Goal: Task Accomplishment & Management: Complete application form

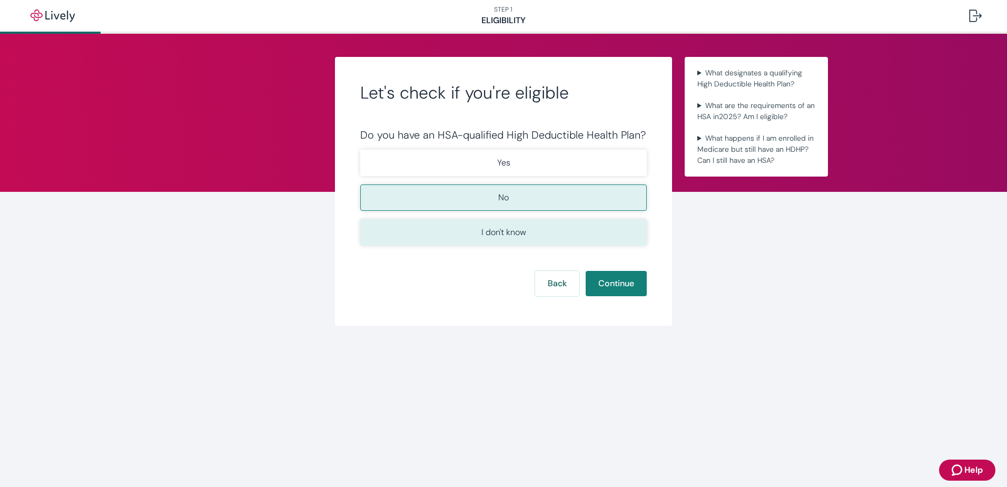
click at [516, 230] on p "I don't know" at bounding box center [503, 232] width 45 height 13
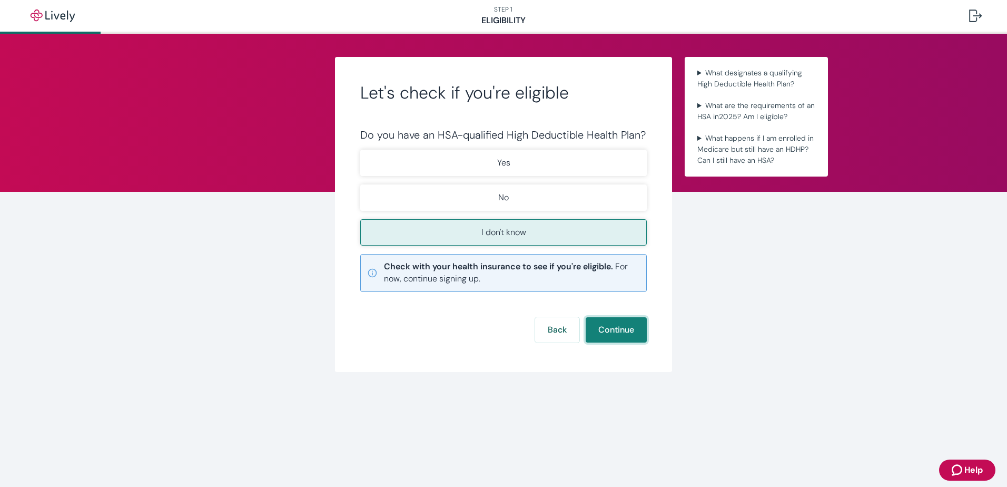
click at [597, 336] on button "Continue" at bounding box center [616, 329] width 61 height 25
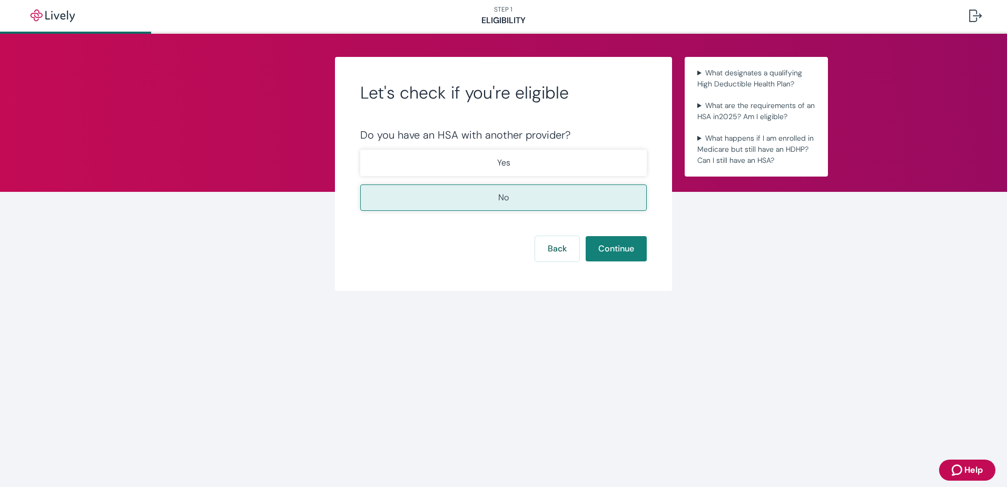
click at [508, 189] on button "No" at bounding box center [503, 197] width 286 height 26
click at [622, 256] on button "Continue" at bounding box center [616, 248] width 61 height 25
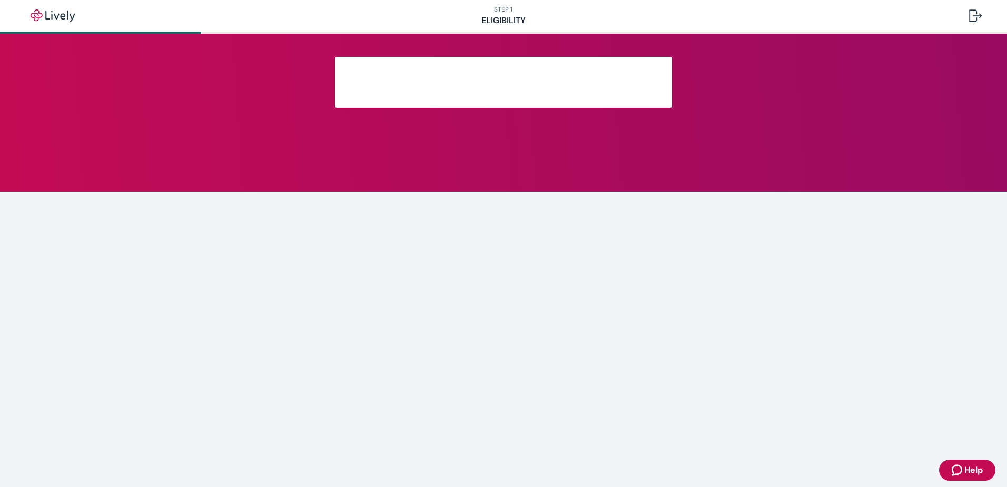
scroll to position [107, 0]
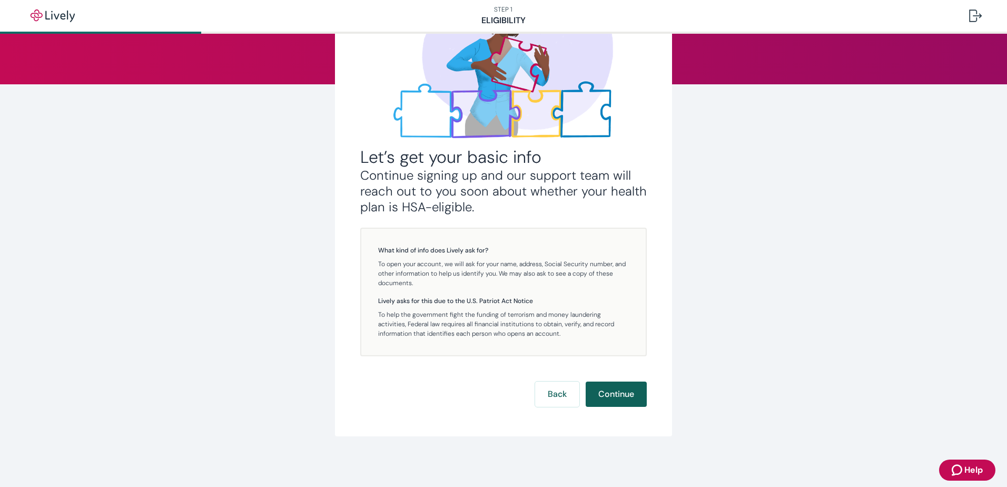
click at [611, 400] on button "Continue" at bounding box center [616, 393] width 61 height 25
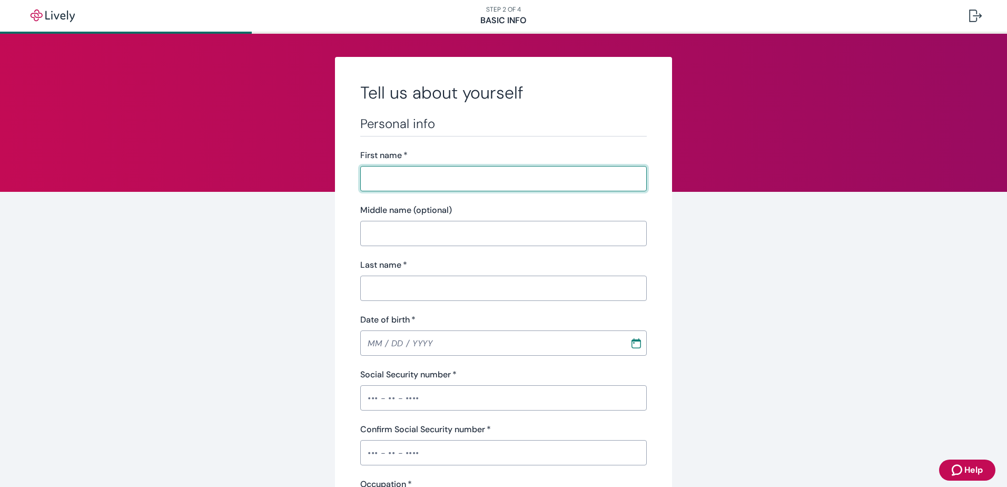
click at [430, 178] on input "First name   *" at bounding box center [503, 178] width 286 height 21
type input "[PERSON_NAME]"
type input "[PHONE_NUMBER]"
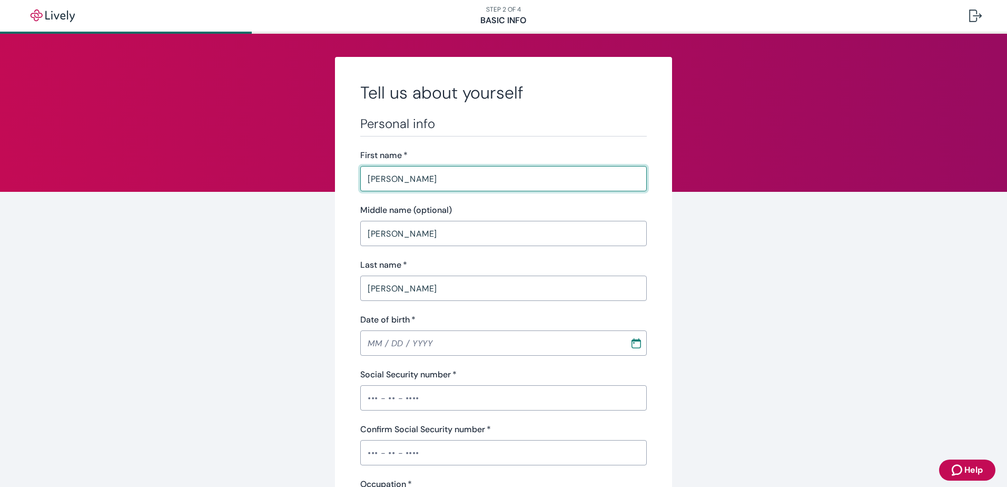
type input "56308"
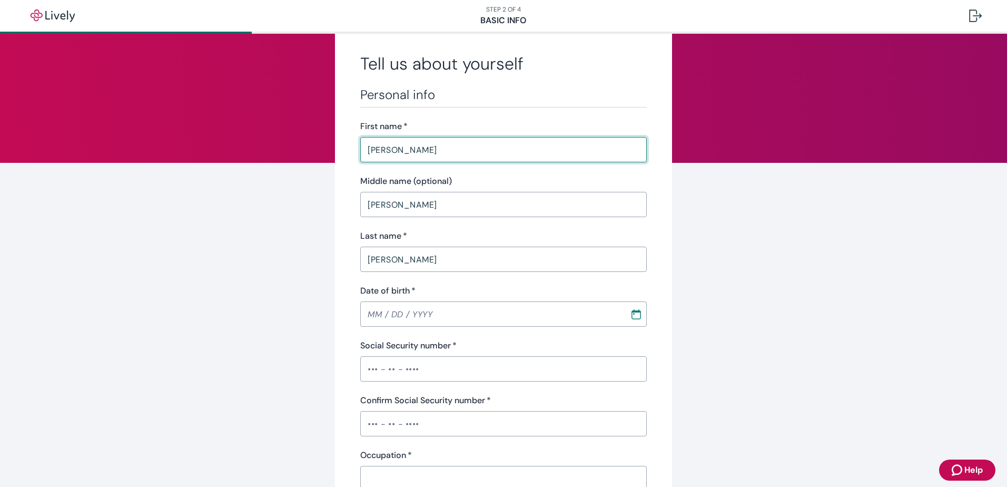
scroll to position [53, 0]
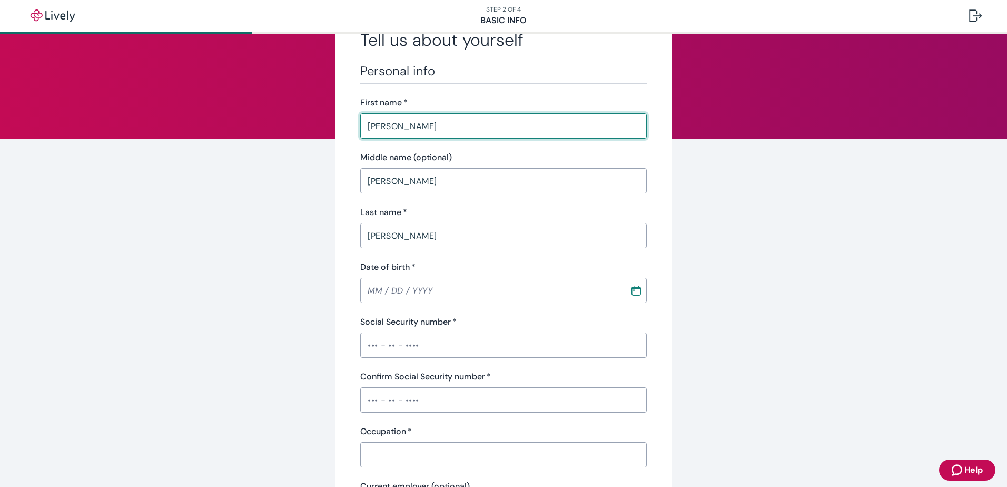
type input "MM / DD / YYYY"
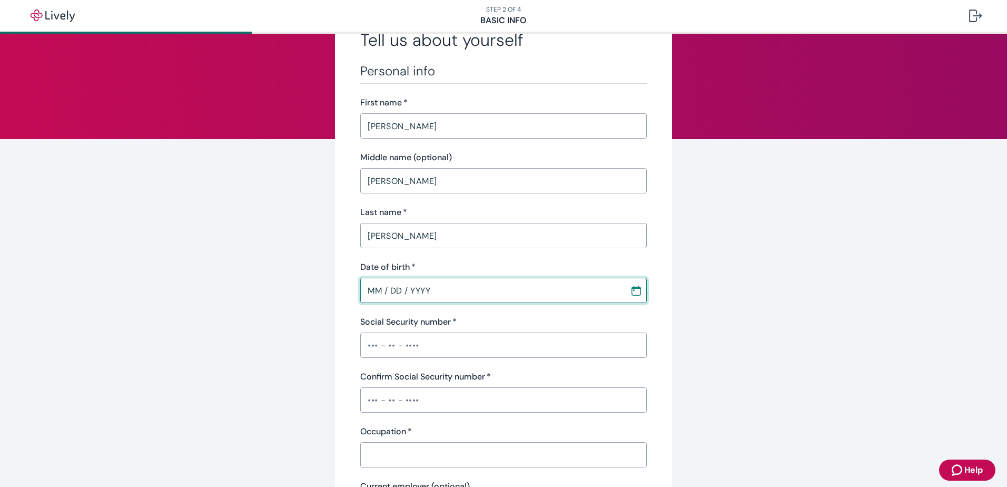
click at [386, 288] on input "MM / DD / YYYY" at bounding box center [491, 290] width 262 height 21
click at [374, 285] on input "MM / DD / YYYY" at bounding box center [491, 290] width 262 height 21
click at [382, 291] on input "MM / DD / YYYY" at bounding box center [491, 290] width 262 height 21
click at [374, 287] on input "MM / DD / YYYY" at bounding box center [491, 290] width 262 height 21
click at [675, 289] on div "Tell us about yourself Personal info First name   * [PERSON_NAME] ​ Middle name…" at bounding box center [503, 495] width 505 height 983
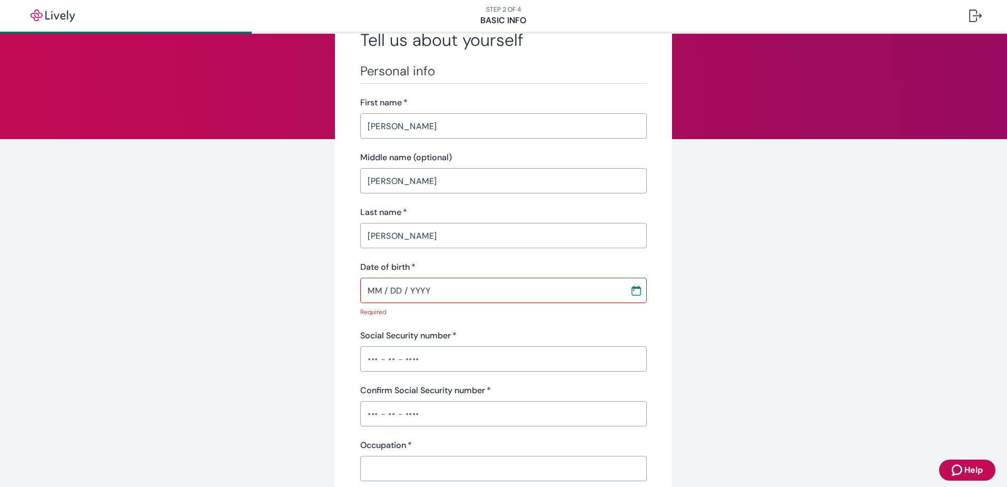
click at [608, 289] on input "MM / DD / YYYY" at bounding box center [491, 290] width 262 height 21
click at [363, 290] on input "MM / DD / YYYY" at bounding box center [491, 290] width 262 height 21
type input "MM / DD / YYYY"
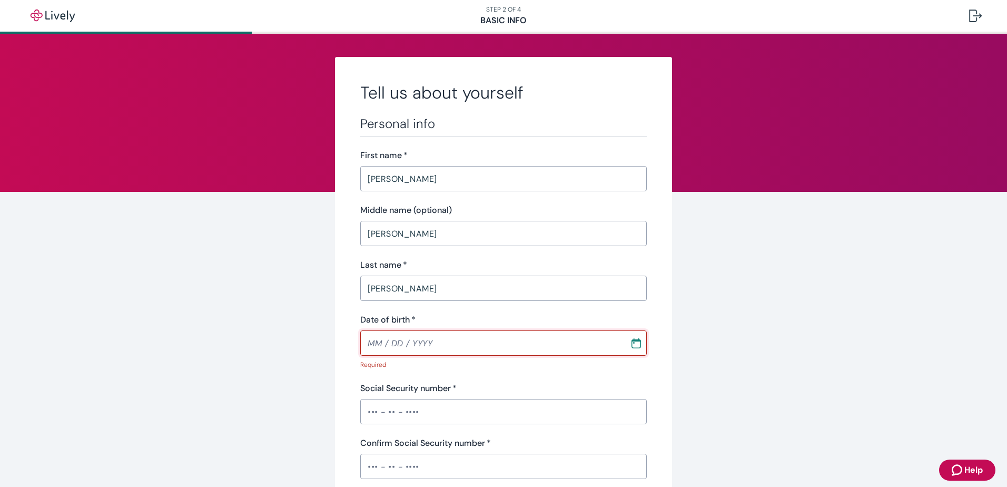
drag, startPoint x: 363, startPoint y: 290, endPoint x: 650, endPoint y: 333, distance: 290.2
click at [636, 339] on icon "Calendar" at bounding box center [636, 343] width 11 height 11
click at [532, 169] on icon "calendar view is open, switch to year view" at bounding box center [525, 170] width 14 height 14
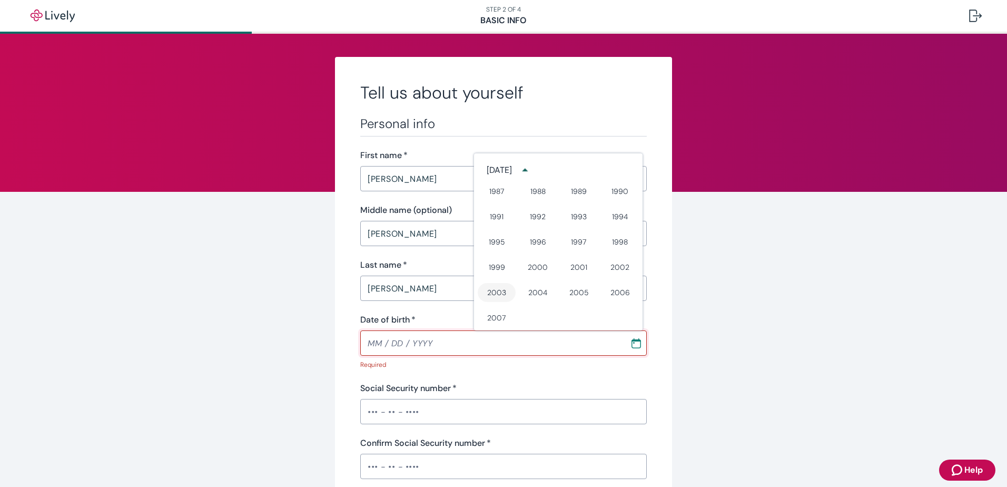
click at [502, 293] on button "2003" at bounding box center [497, 292] width 38 height 19
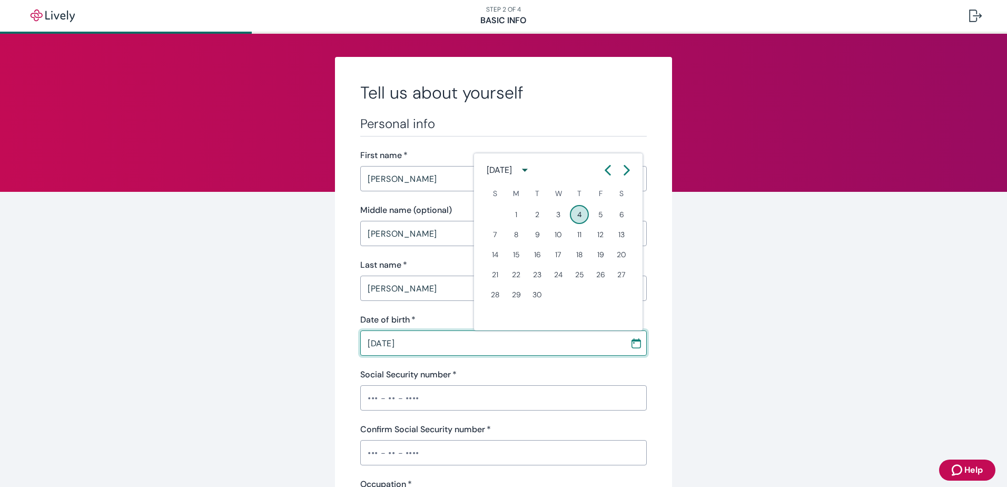
click at [502, 175] on div "[DATE]" at bounding box center [499, 170] width 25 height 13
click at [499, 289] on button "2003" at bounding box center [497, 292] width 38 height 19
click at [603, 168] on icon "Calendar left arrow" at bounding box center [607, 170] width 11 height 11
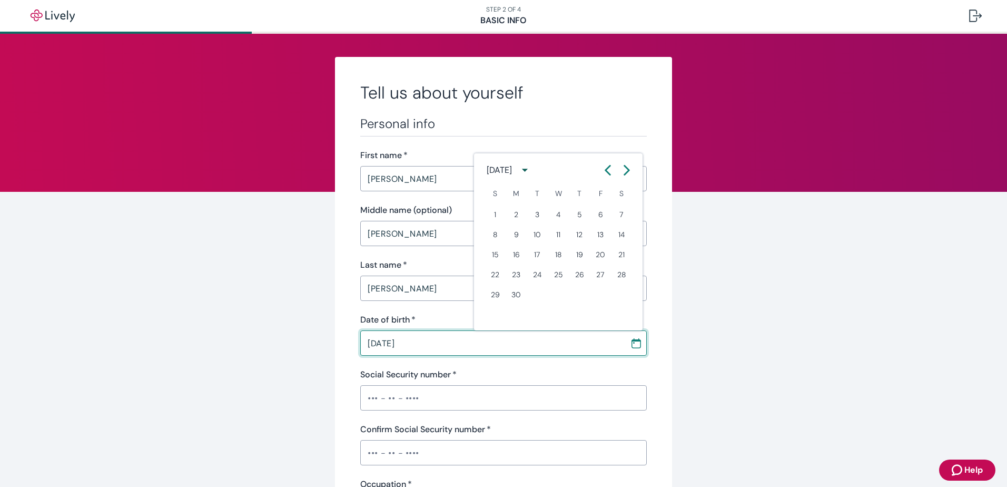
click at [603, 168] on icon "Calendar left arrow" at bounding box center [607, 170] width 11 height 11
click at [582, 231] on button "6" at bounding box center [579, 234] width 19 height 19
type input "[DATE]"
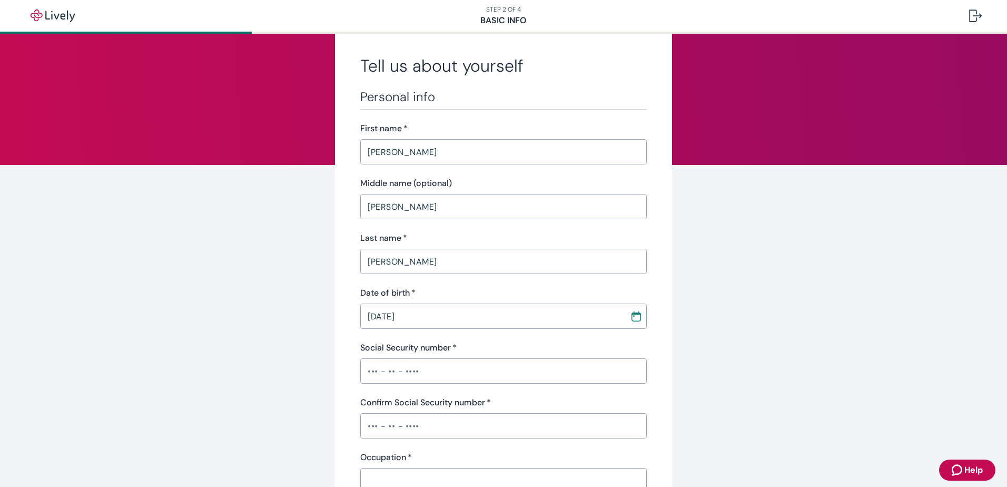
scroll to position [53, 0]
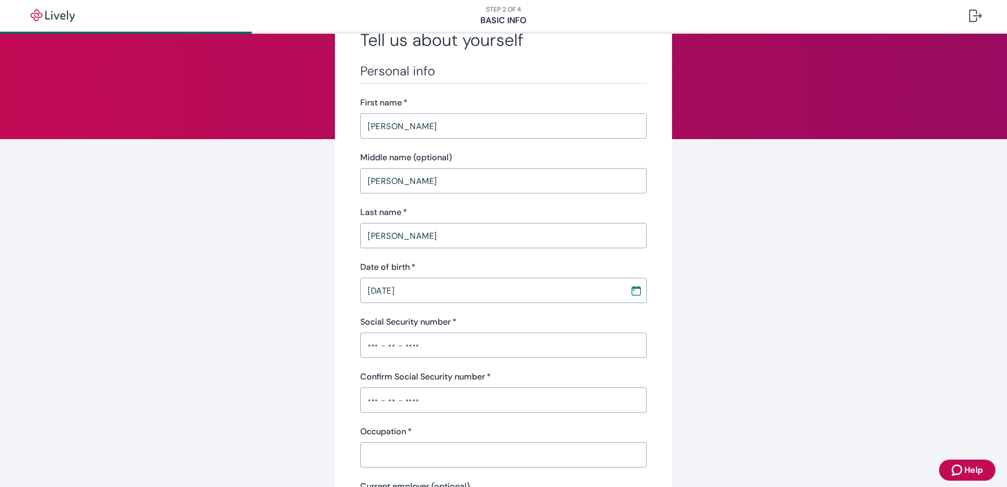
click at [468, 346] on input "Social Security number   *" at bounding box center [503, 344] width 286 height 21
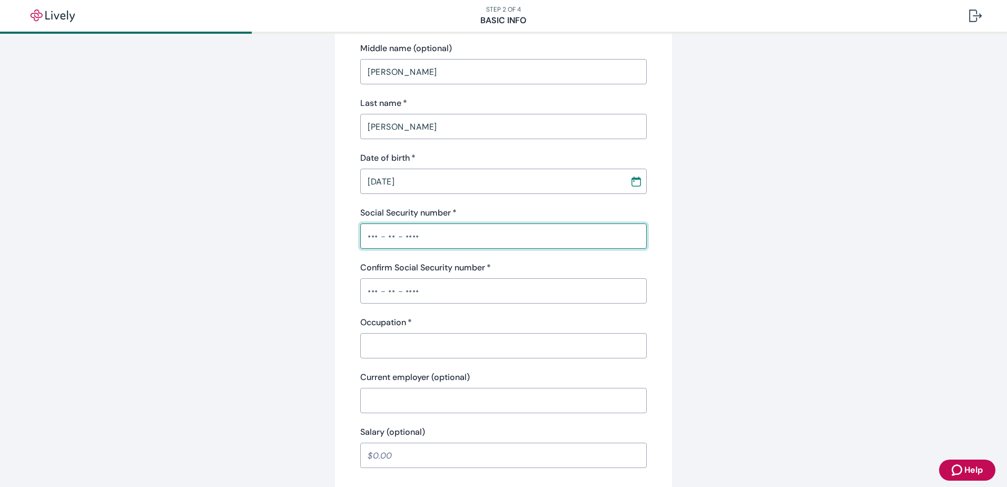
scroll to position [130, 0]
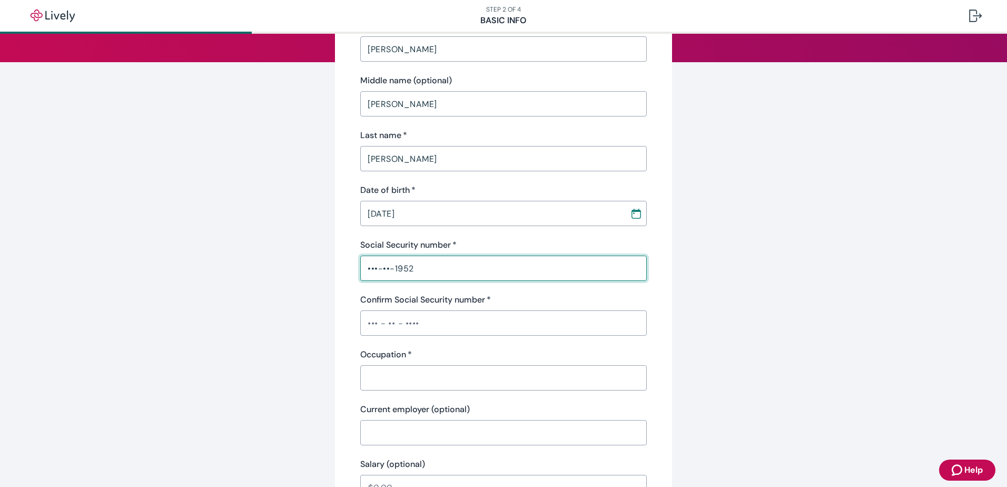
type input "•••-••-1952"
click at [398, 332] on input "Confirm Social Security number   *" at bounding box center [503, 322] width 286 height 21
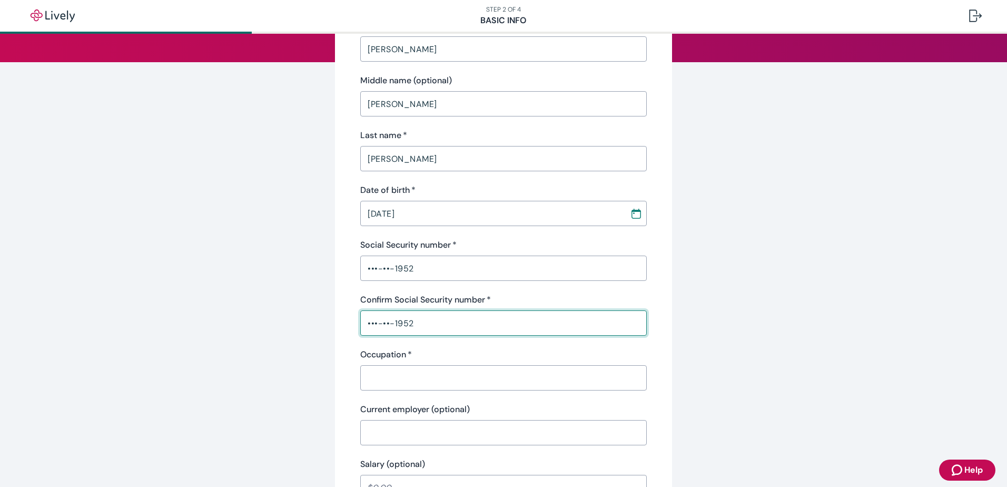
type input "•••-••-1952"
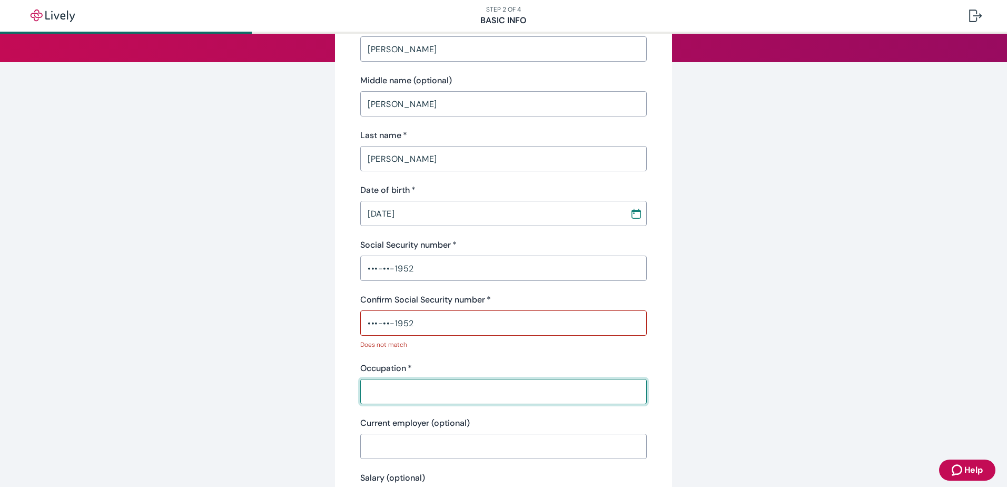
click at [394, 369] on div "Occupation   * ​" at bounding box center [503, 383] width 286 height 42
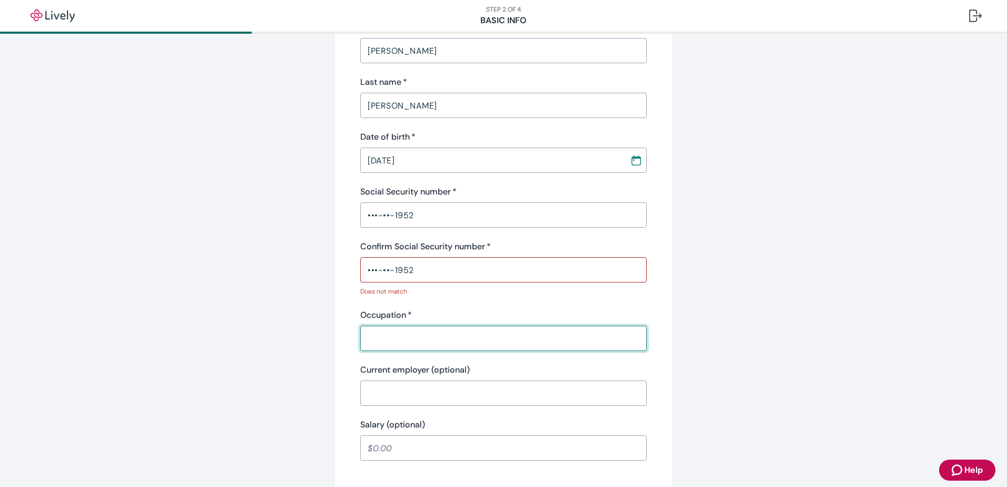
scroll to position [235, 0]
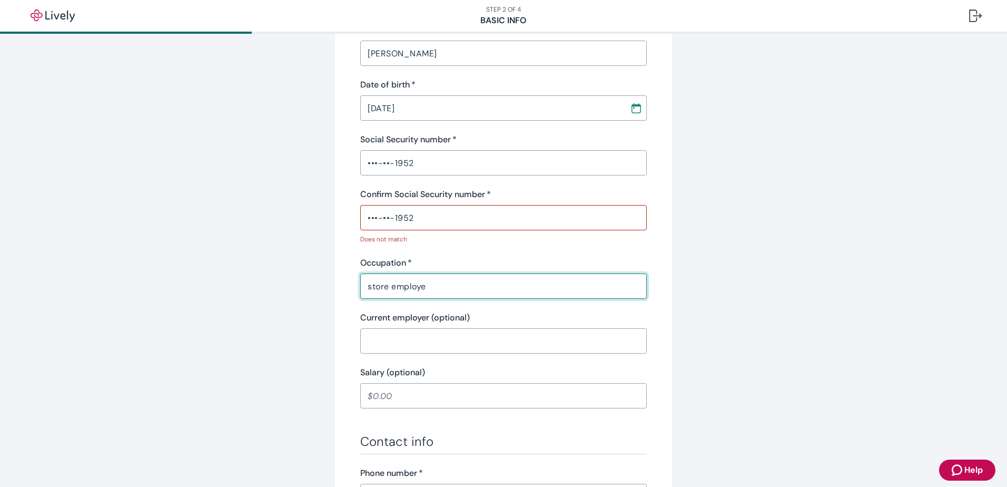
type input "store employe"
click at [427, 335] on input "Current employer (optional)" at bounding box center [503, 340] width 286 height 21
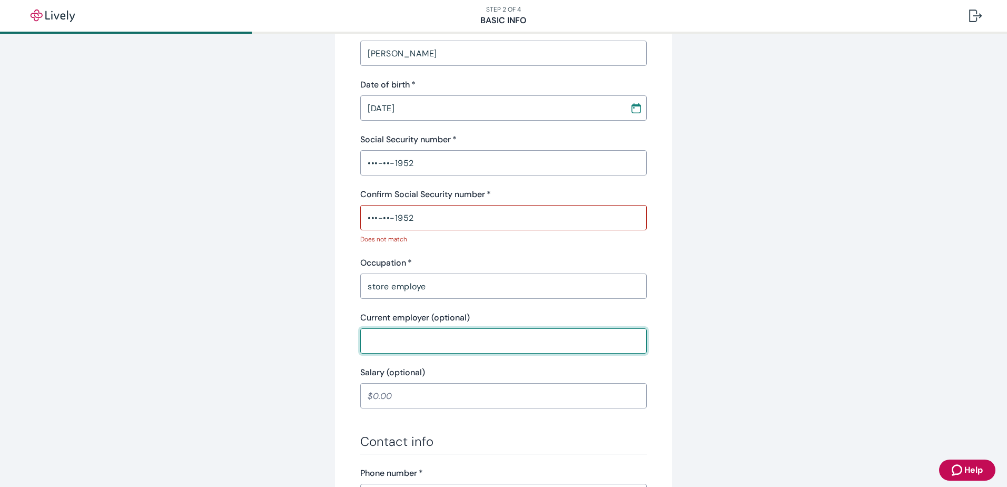
drag, startPoint x: 489, startPoint y: 310, endPoint x: 484, endPoint y: 304, distance: 7.5
click at [489, 311] on div "Personal info First name   * [PERSON_NAME] ​ Middle name (optional) [PERSON_NAM…" at bounding box center [503, 144] width 286 height 527
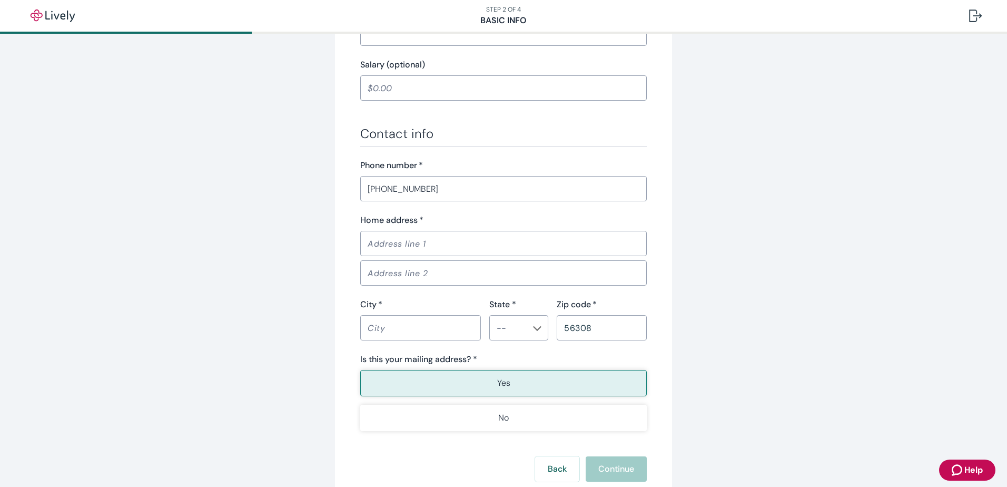
scroll to position [551, 0]
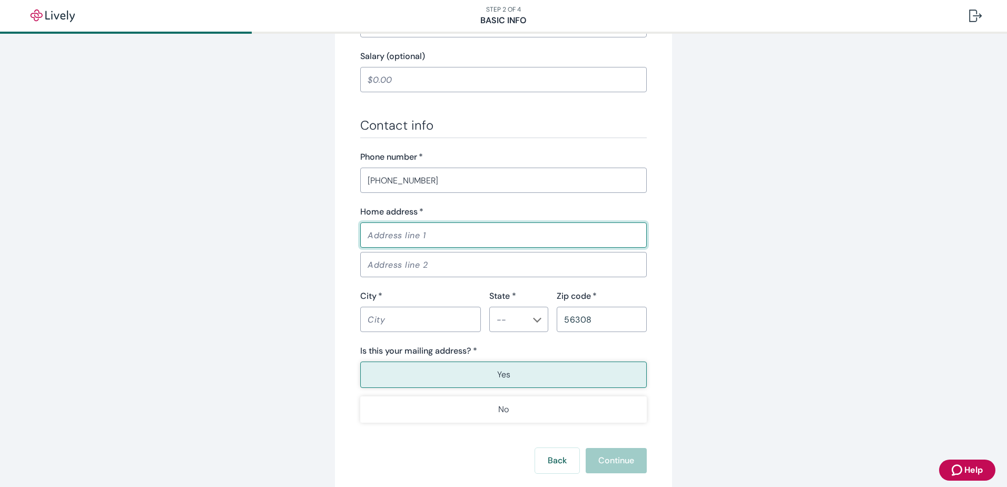
click at [406, 240] on input "Home address   *" at bounding box center [503, 234] width 286 height 21
type input "[STREET_ADDRESS]"
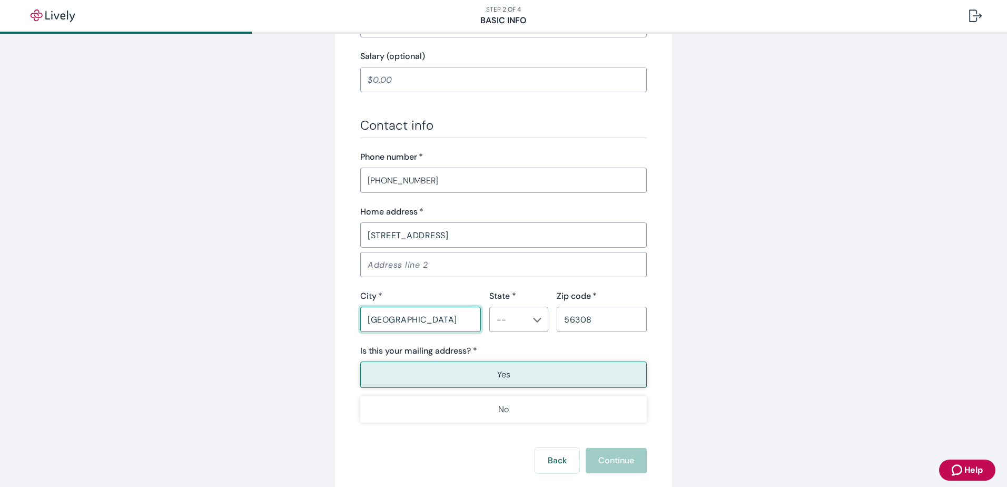
type input "[GEOGRAPHIC_DATA]"
click at [415, 299] on div "City   *" at bounding box center [420, 296] width 121 height 13
click at [535, 320] on icon "Chevron icon" at bounding box center [537, 320] width 8 height 5
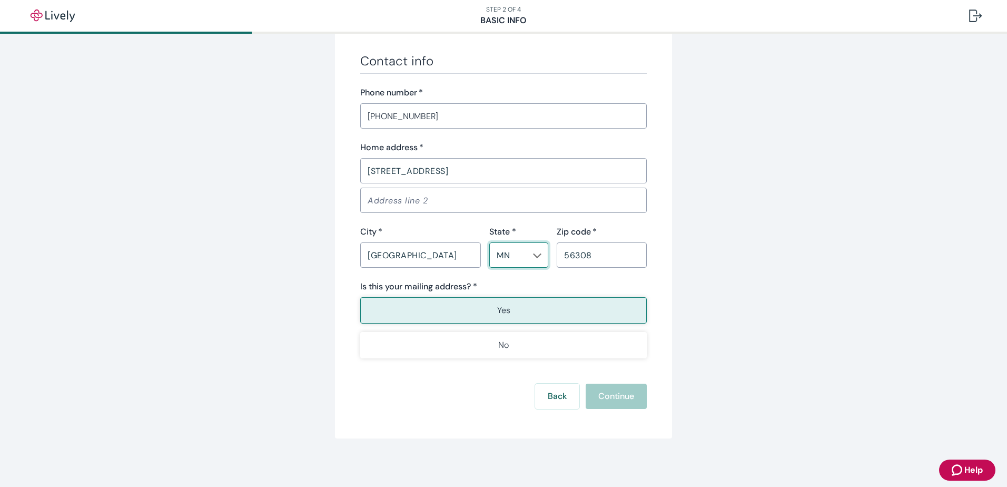
scroll to position [617, 0]
type input "MN"
click at [606, 388] on div "Back Continue" at bounding box center [503, 393] width 286 height 25
click at [539, 302] on button "Yes" at bounding box center [503, 308] width 286 height 26
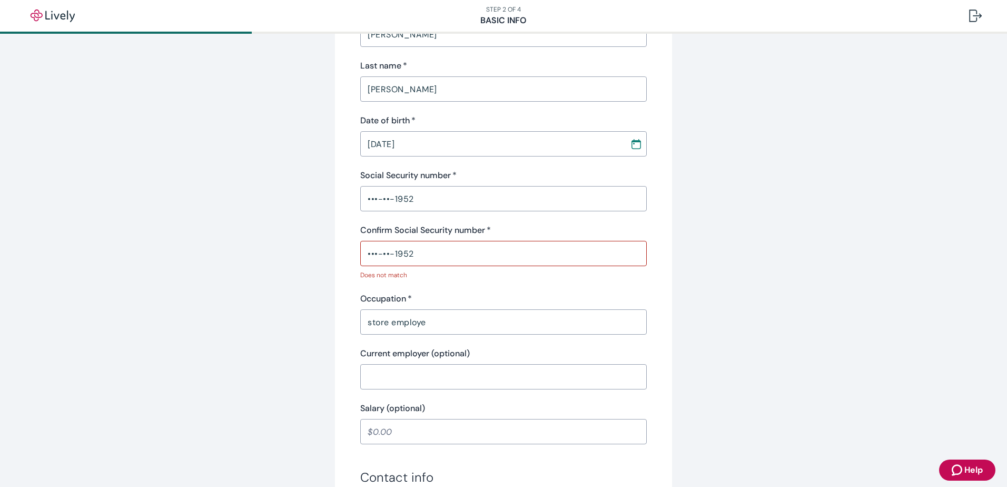
scroll to position [196, 0]
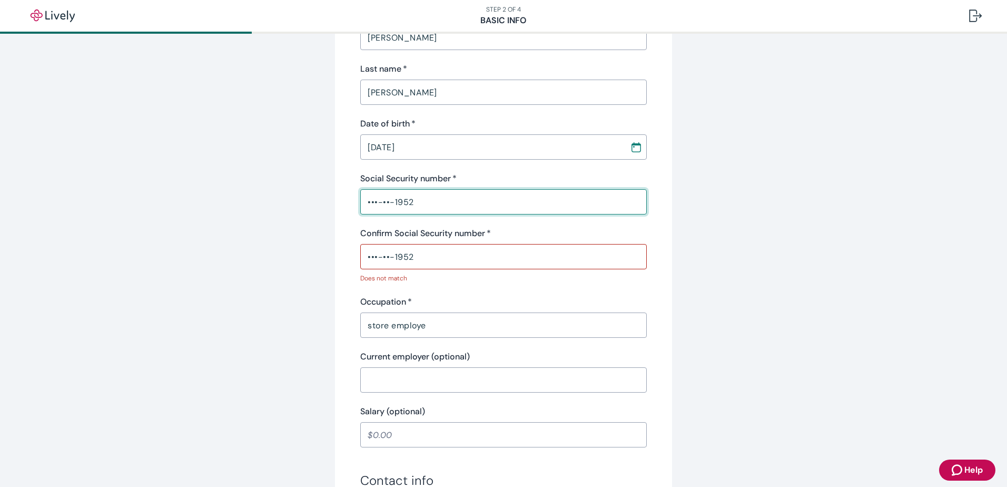
drag, startPoint x: 430, startPoint y: 195, endPoint x: 293, endPoint y: 192, distance: 137.5
click at [293, 192] on div "Tell us about yourself Personal info First name   * [PERSON_NAME] ​ Middle name…" at bounding box center [503, 359] width 505 height 996
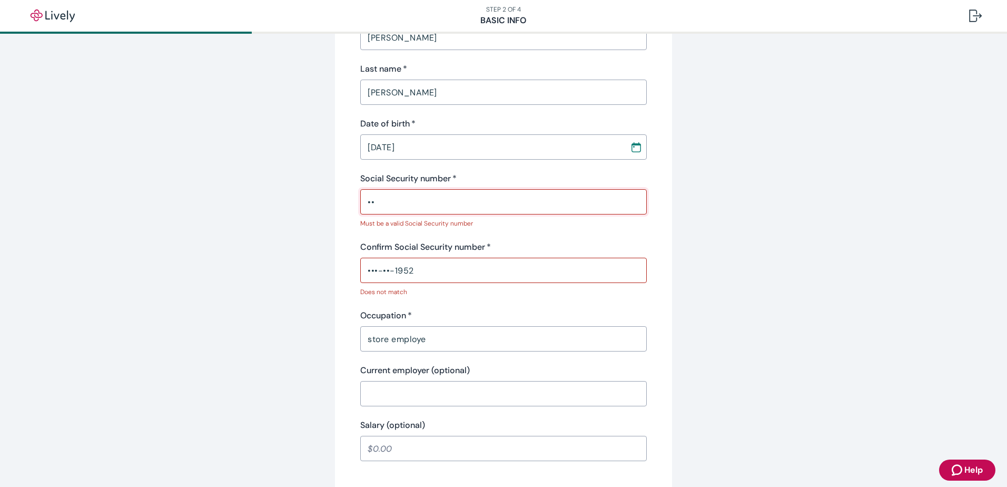
type input "•"
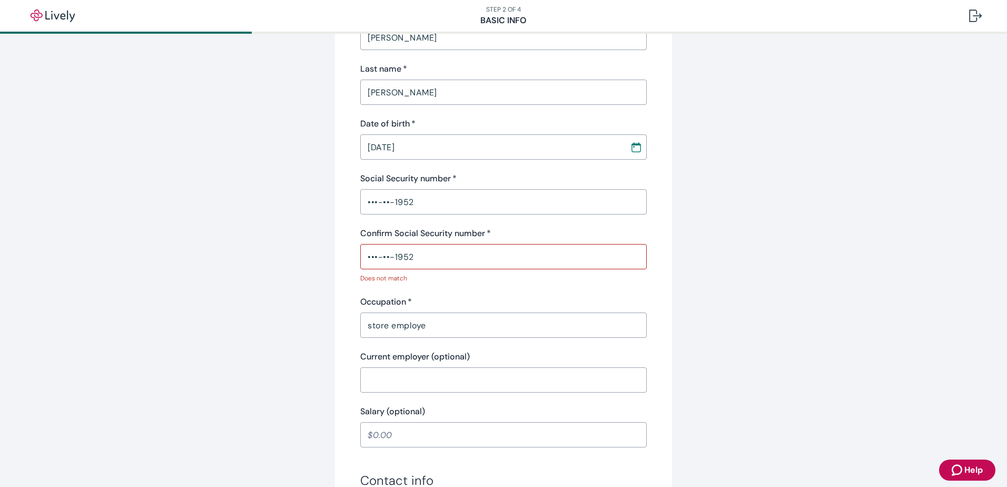
click at [416, 291] on div "Personal info First name   * [PERSON_NAME] ​ Middle name (optional) [PERSON_NAM…" at bounding box center [503, 183] width 286 height 527
click at [427, 260] on input "•••-••-1952" at bounding box center [503, 256] width 286 height 21
drag, startPoint x: 433, startPoint y: 199, endPoint x: 344, endPoint y: 204, distance: 89.1
click at [344, 204] on div "Tell us about yourself Personal info First name   * [PERSON_NAME] ​ Middle name…" at bounding box center [503, 359] width 337 height 996
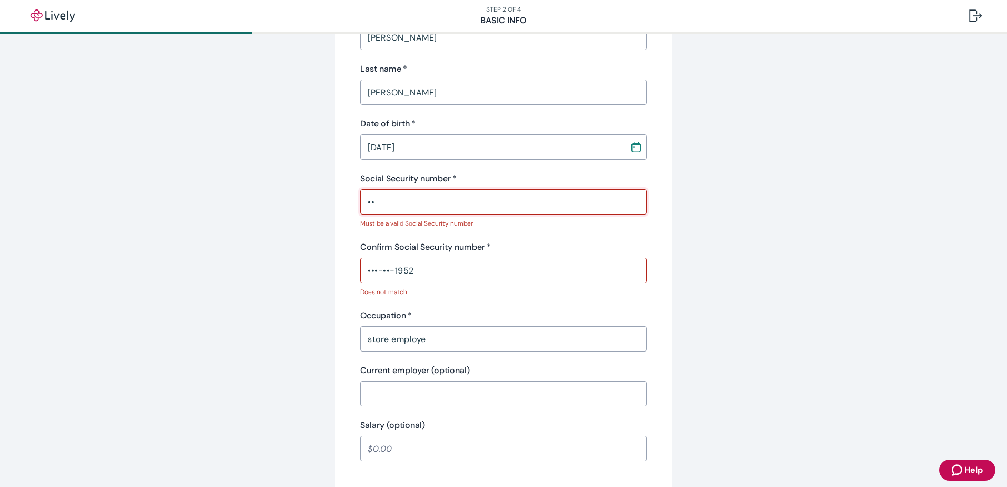
type input "•"
type input "•••-••-1952"
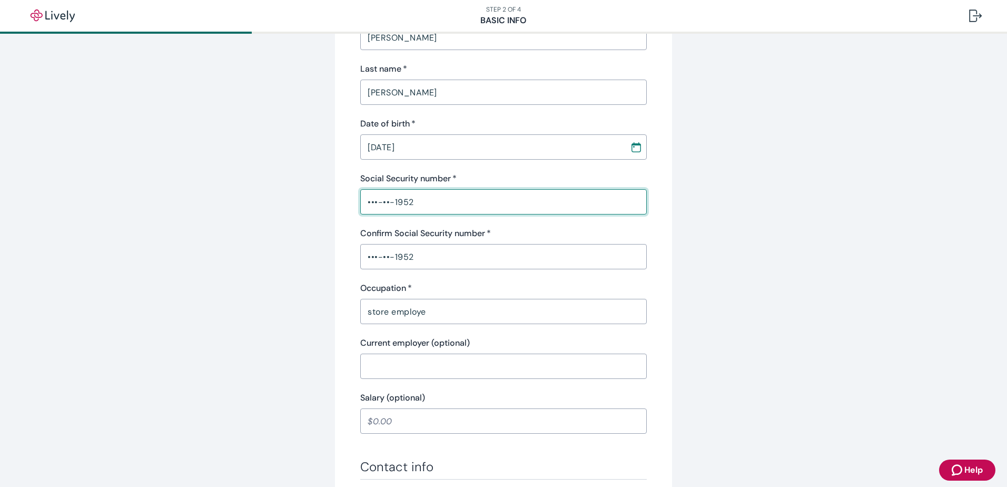
click at [500, 284] on div "Occupation   *" at bounding box center [503, 288] width 286 height 13
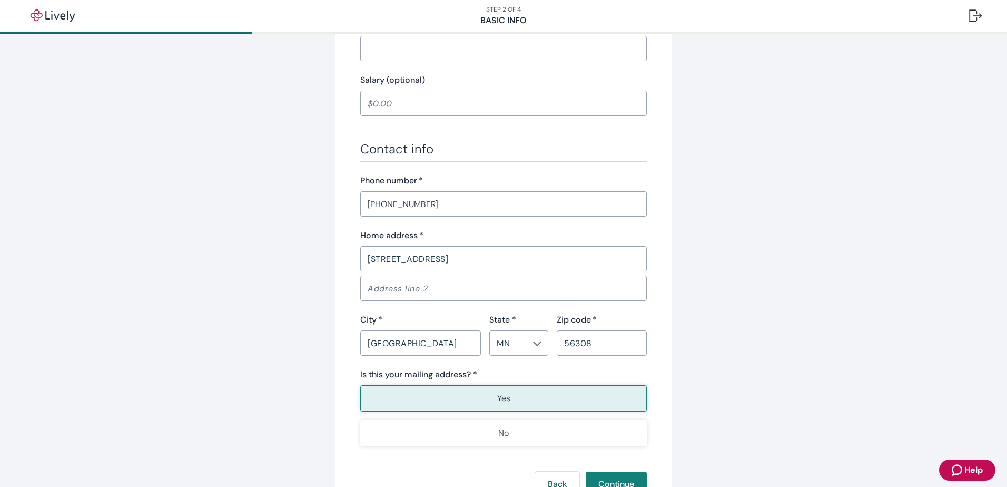
scroll to position [603, 0]
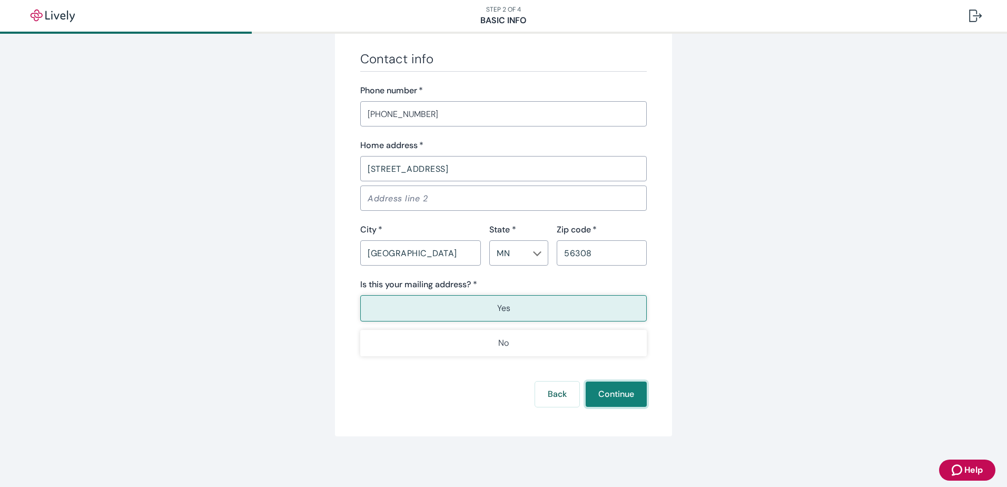
click at [619, 395] on button "Continue" at bounding box center [616, 393] width 61 height 25
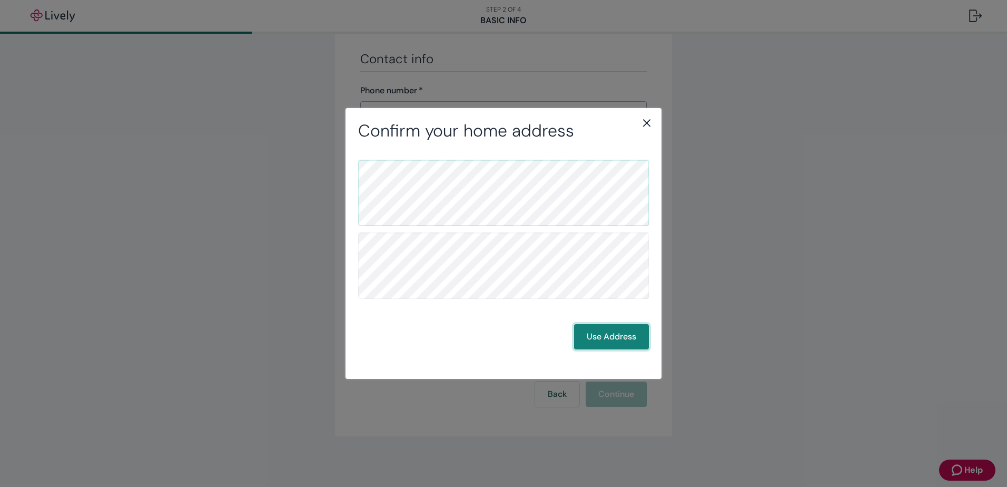
click at [577, 334] on button "Use Address" at bounding box center [611, 336] width 75 height 25
click at [627, 332] on button "Use Address" at bounding box center [611, 336] width 75 height 25
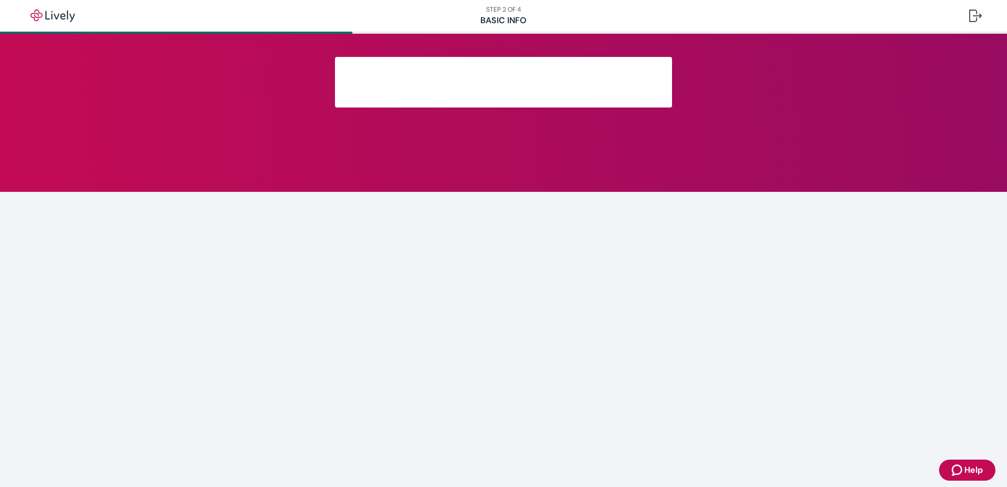
scroll to position [111, 0]
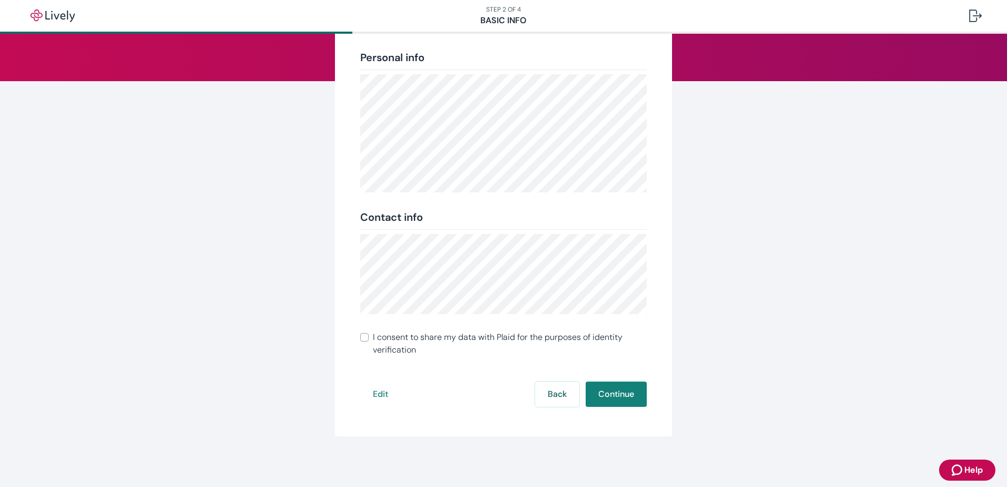
click at [471, 336] on span "I consent to share my data with Plaid for the purposes of identity verification" at bounding box center [510, 343] width 274 height 25
click at [369, 336] on input "I consent to share my data with Plaid for the purposes of identity verification" at bounding box center [364, 337] width 8 height 8
checkbox input "true"
click at [620, 390] on button "Continue" at bounding box center [616, 393] width 61 height 25
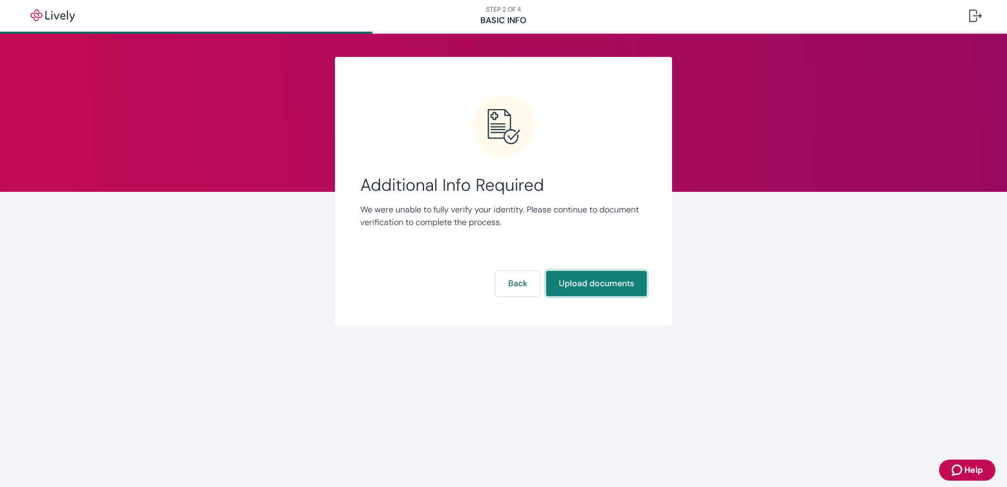
click at [569, 280] on button "Upload documents" at bounding box center [596, 283] width 101 height 25
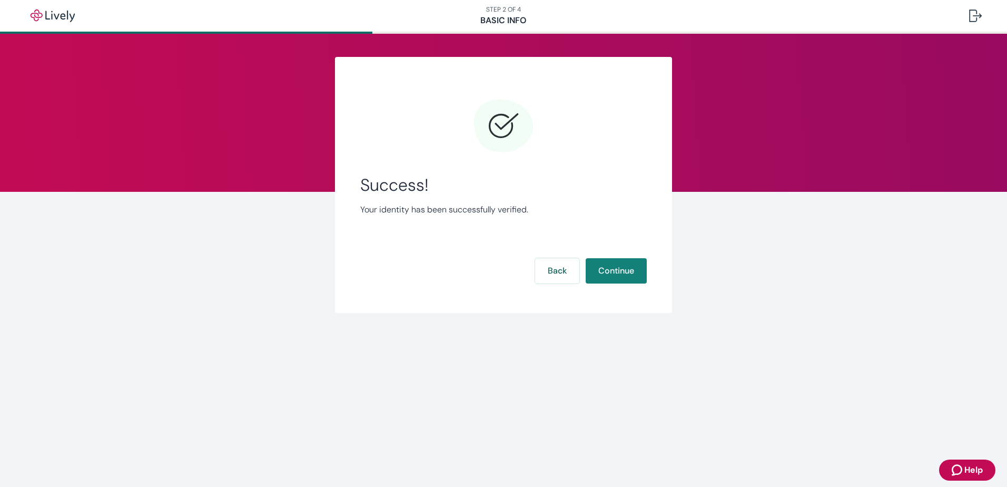
click at [623, 246] on div "Success! Your identity has been successfully verified. Back Continue" at bounding box center [503, 191] width 286 height 193
click at [623, 257] on div "Success! Your identity has been successfully verified. Back Continue" at bounding box center [503, 191] width 286 height 193
click at [618, 262] on button "Continue" at bounding box center [616, 270] width 61 height 25
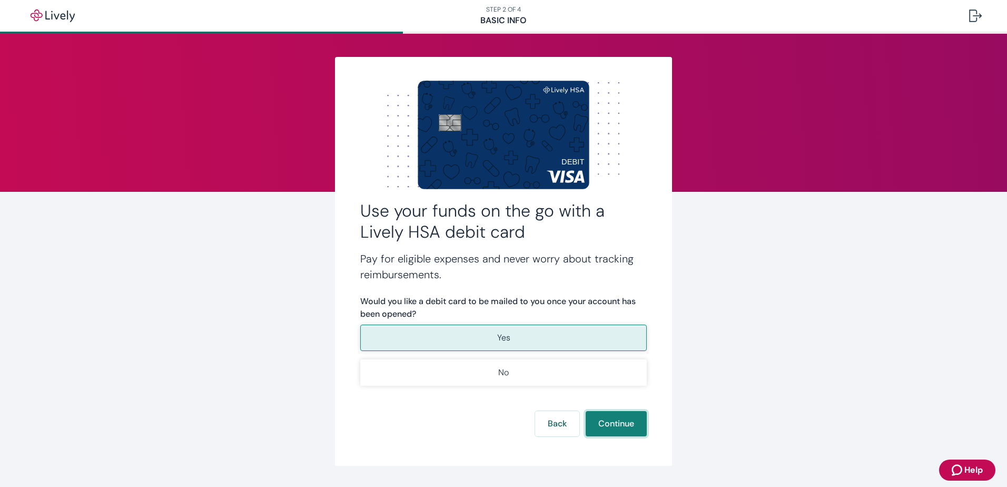
click at [608, 424] on button "Continue" at bounding box center [616, 423] width 61 height 25
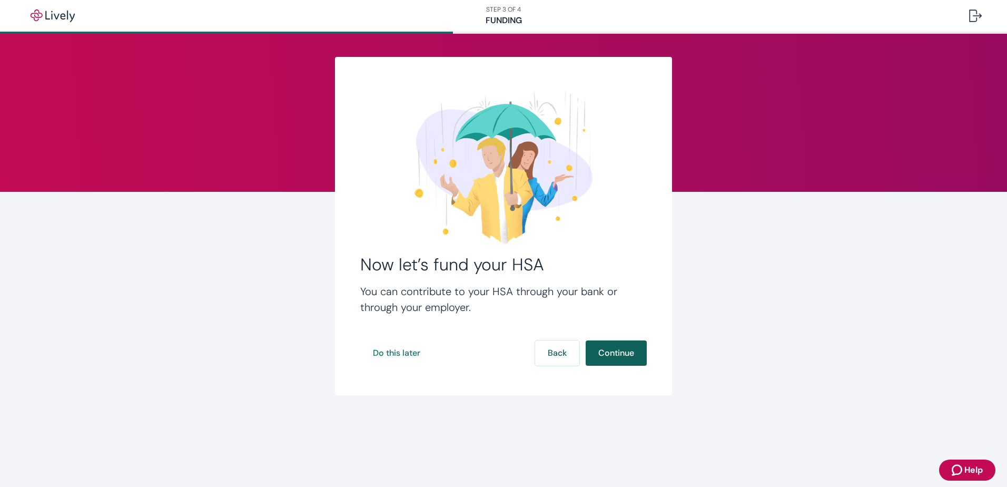
click at [612, 356] on button "Continue" at bounding box center [616, 352] width 61 height 25
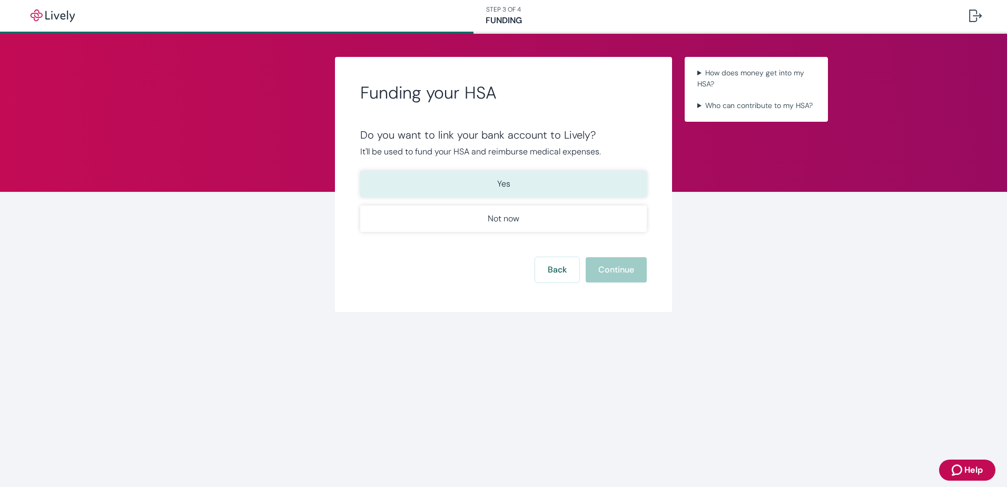
click at [504, 176] on button "Yes" at bounding box center [503, 184] width 286 height 26
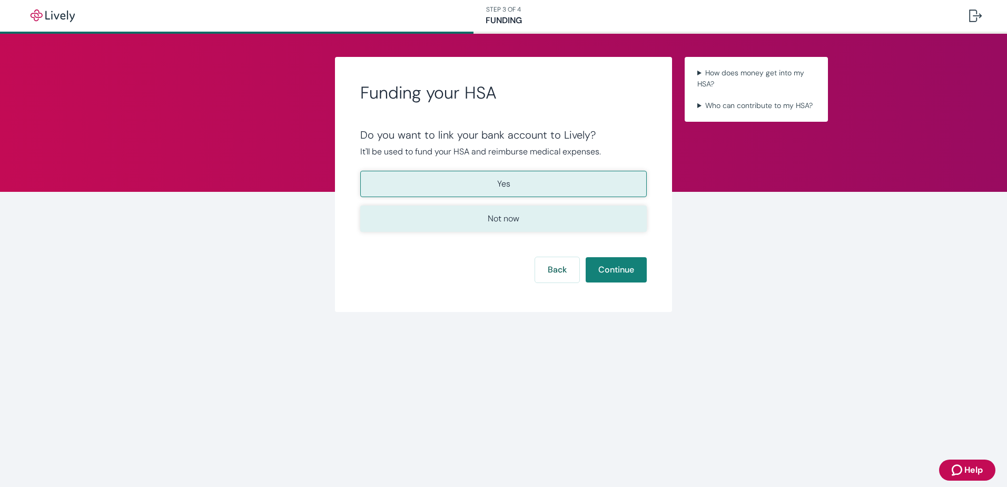
click at [585, 227] on button "Not now" at bounding box center [503, 218] width 286 height 26
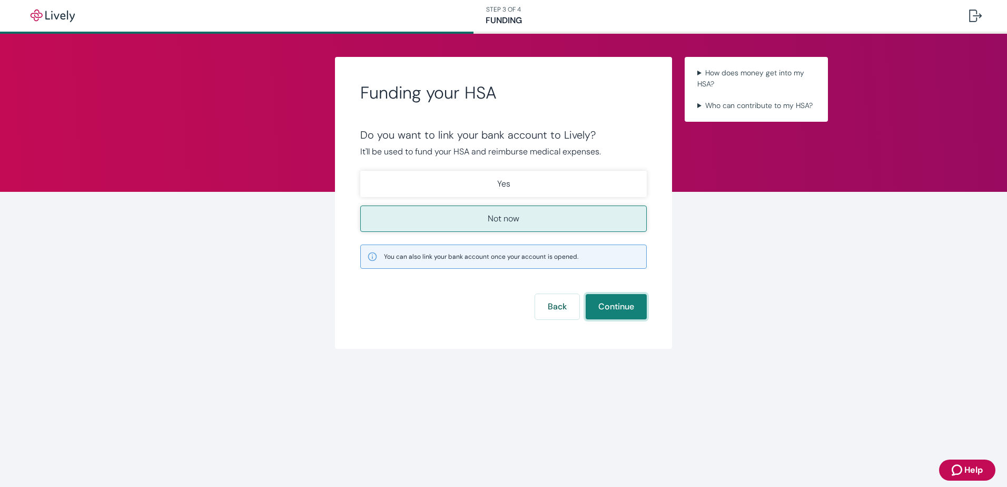
click at [610, 301] on button "Continue" at bounding box center [616, 306] width 61 height 25
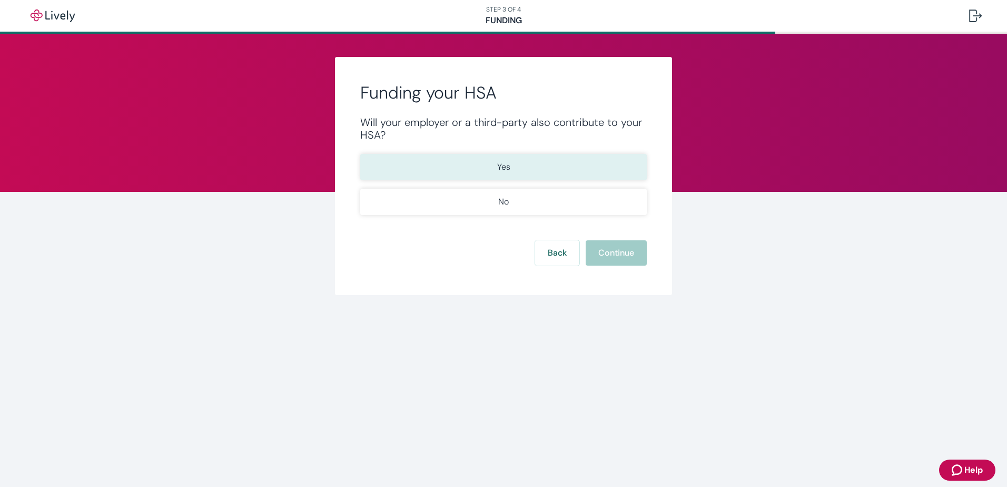
click at [554, 158] on button "Yes" at bounding box center [503, 167] width 286 height 26
click at [599, 262] on button "Continue" at bounding box center [616, 252] width 61 height 25
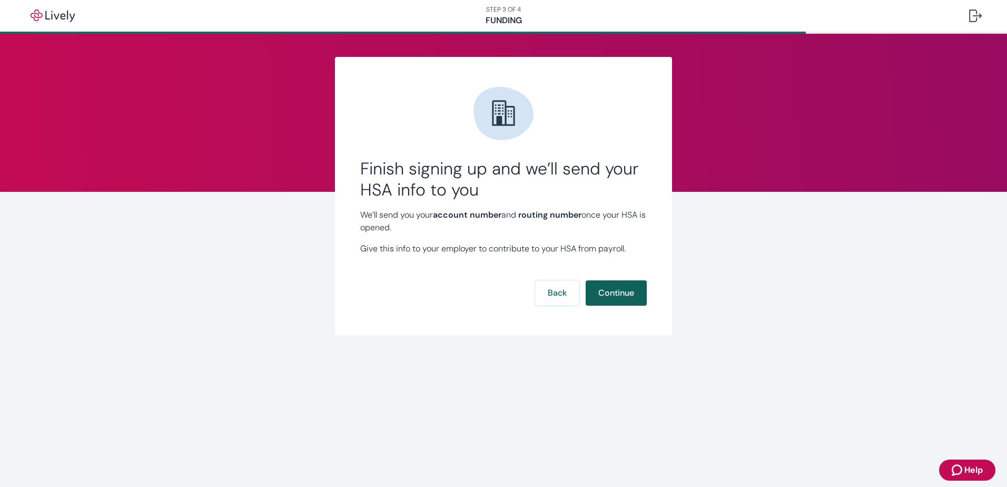
click at [610, 283] on button "Continue" at bounding box center [616, 292] width 61 height 25
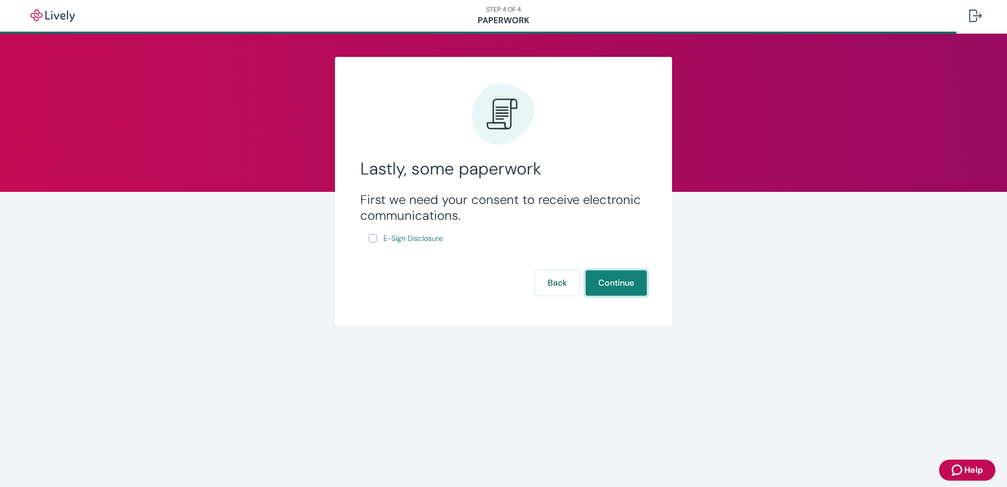
click at [628, 280] on button "Continue" at bounding box center [616, 282] width 61 height 25
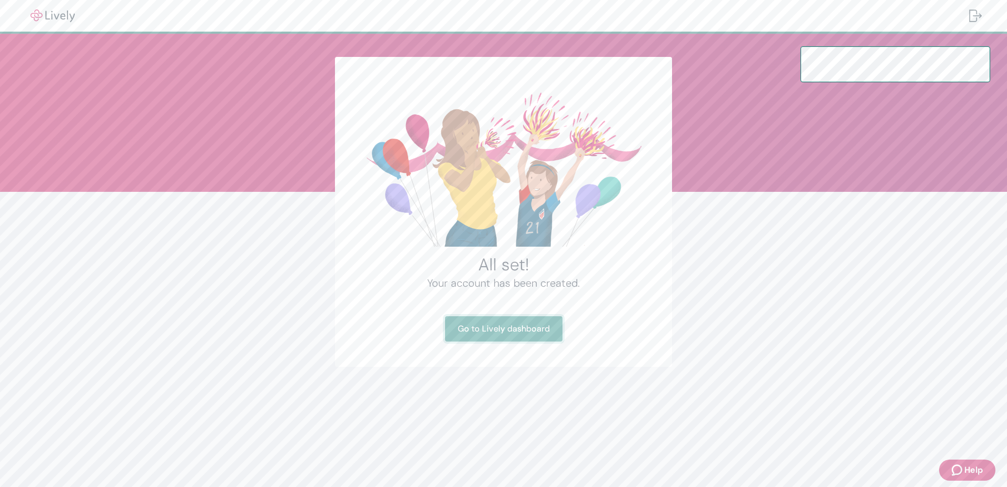
click at [530, 325] on link "Go to Lively dashboard" at bounding box center [503, 328] width 117 height 25
